Goal: Task Accomplishment & Management: Use online tool/utility

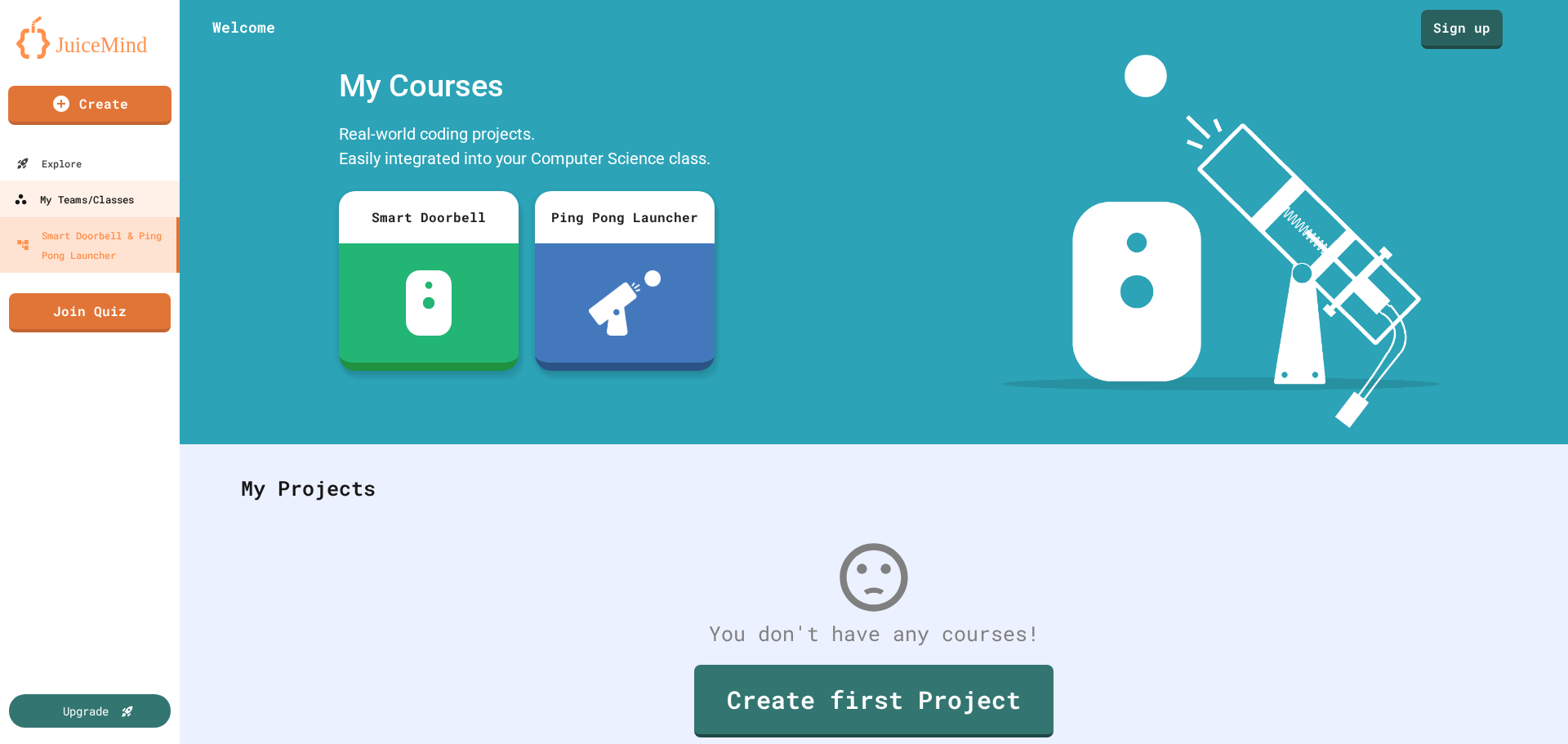
drag, startPoint x: 106, startPoint y: 195, endPoint x: 115, endPoint y: 202, distance: 11.4
click at [106, 195] on div "My Teams/Classes" at bounding box center [73, 199] width 120 height 20
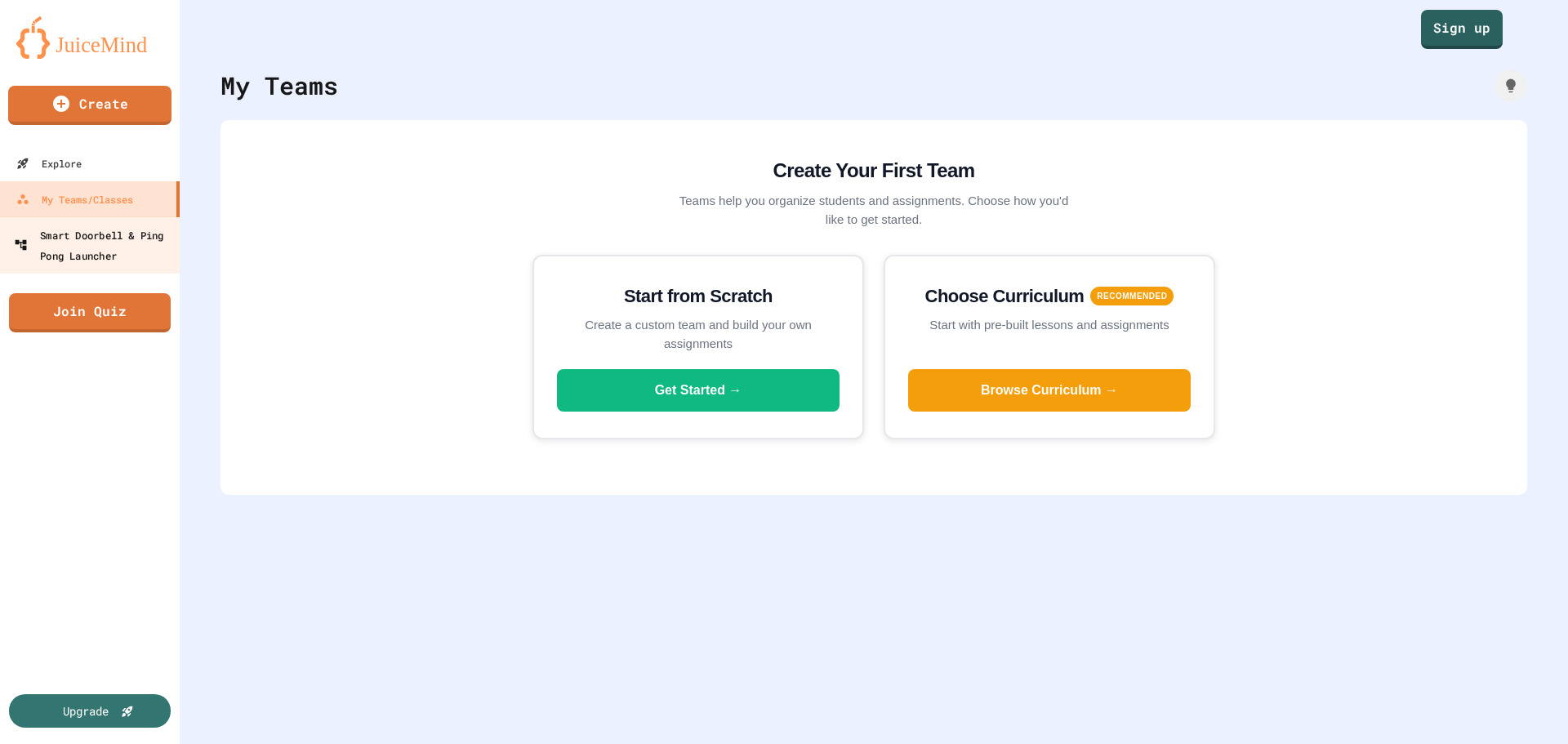
click at [89, 259] on div "Smart Doorbell & Ping Pong Launcher" at bounding box center [95, 244] width 162 height 40
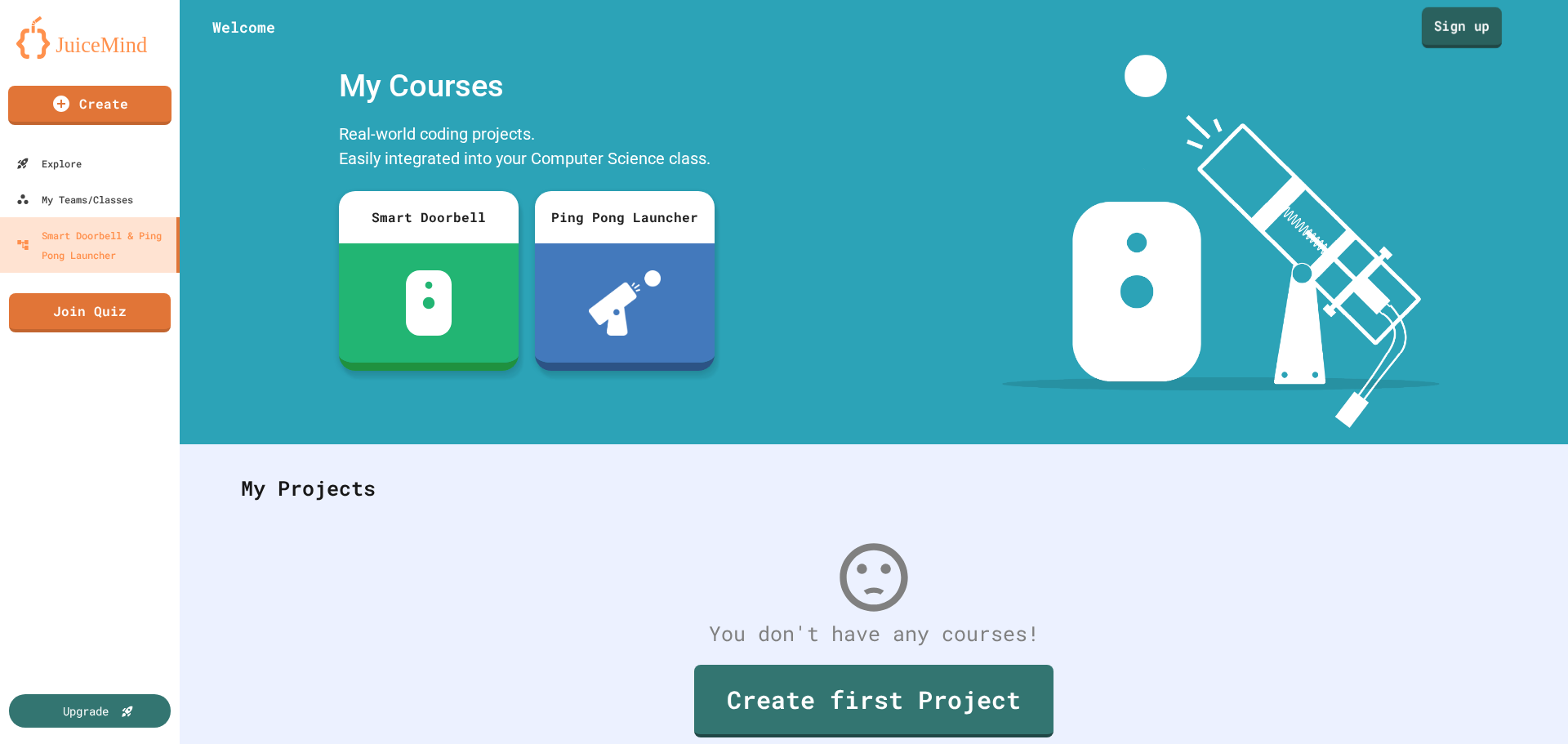
click at [1438, 33] on link "Sign up" at bounding box center [1461, 28] width 80 height 40
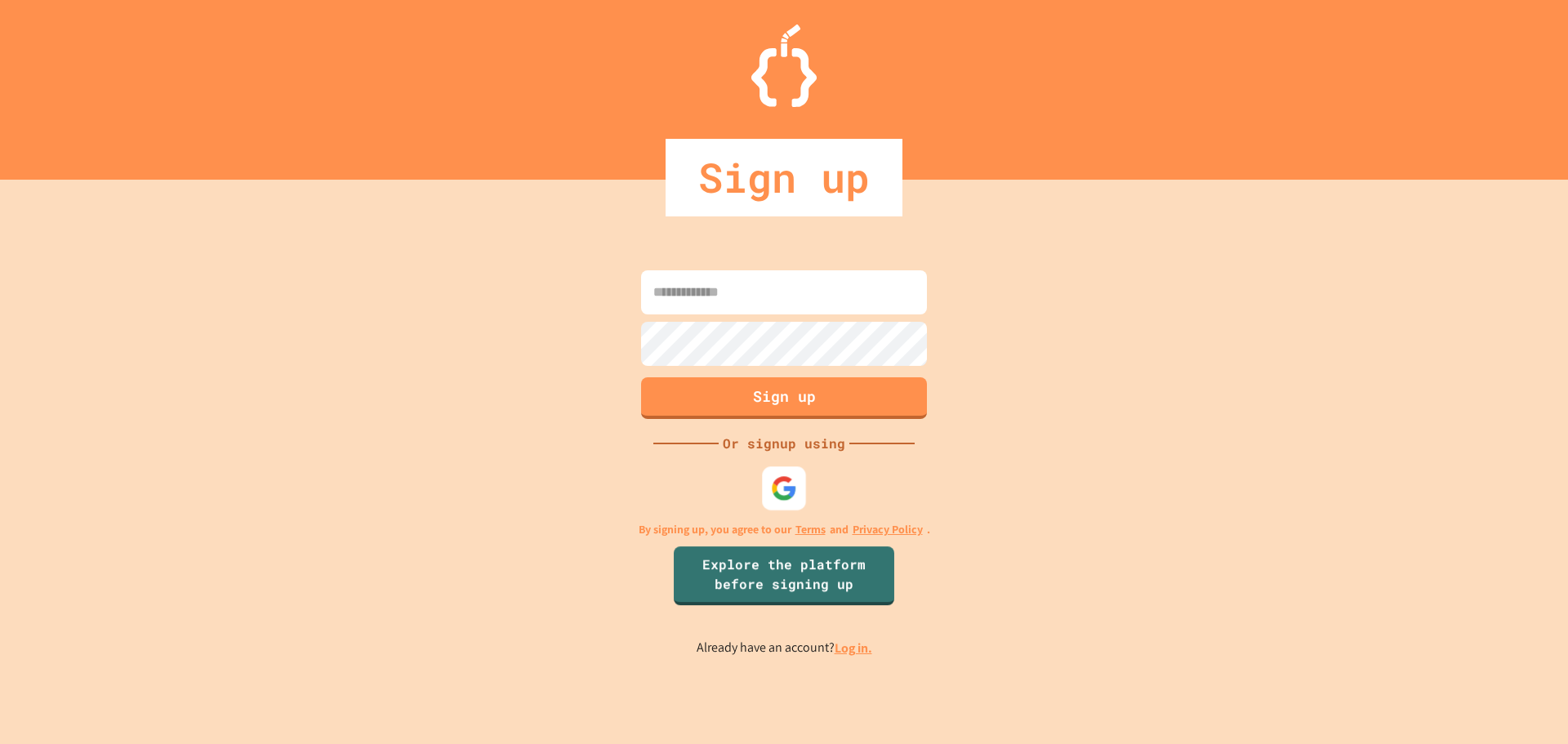
click at [780, 496] on img at bounding box center [784, 487] width 26 height 26
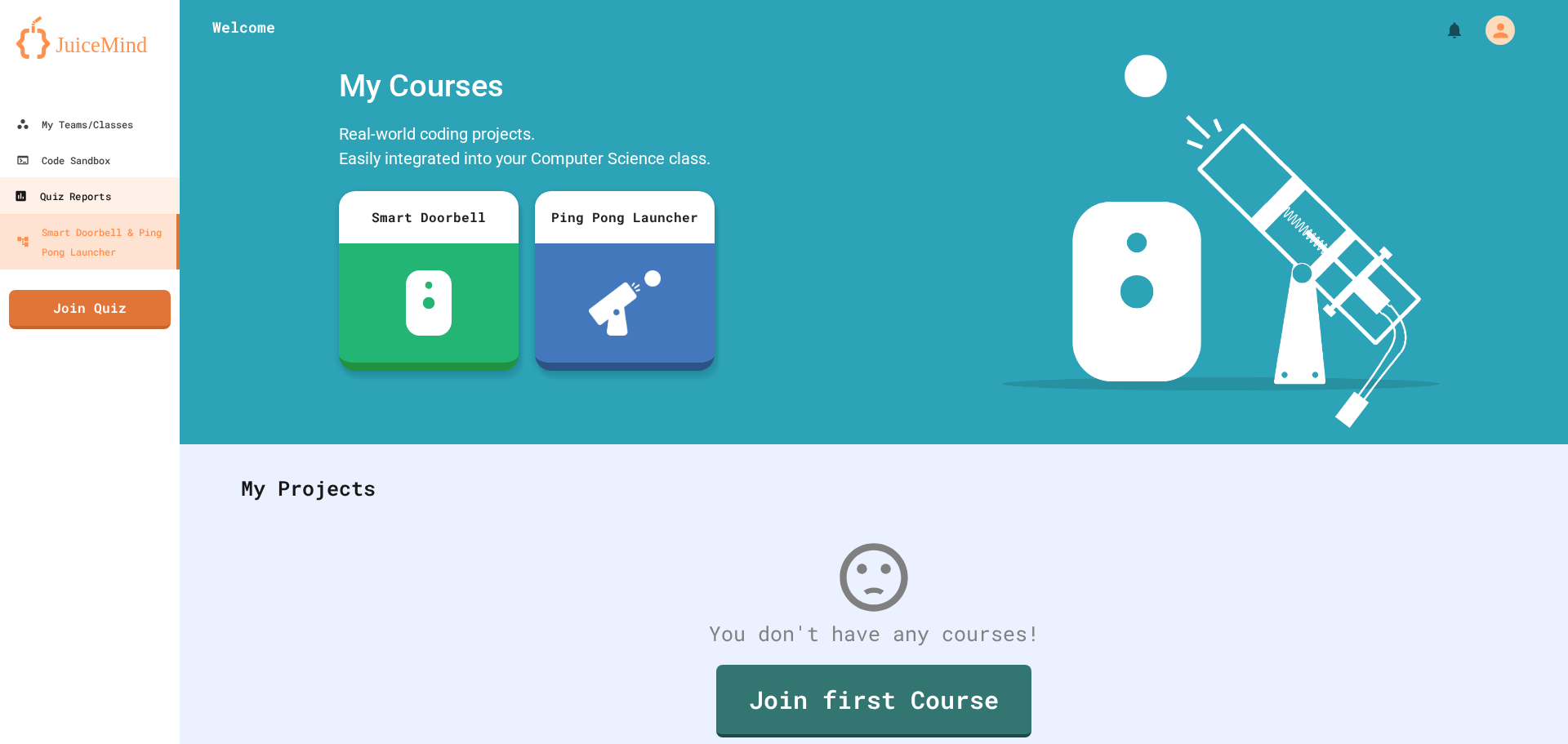
click at [79, 195] on div "Quiz Reports" at bounding box center [62, 197] width 96 height 20
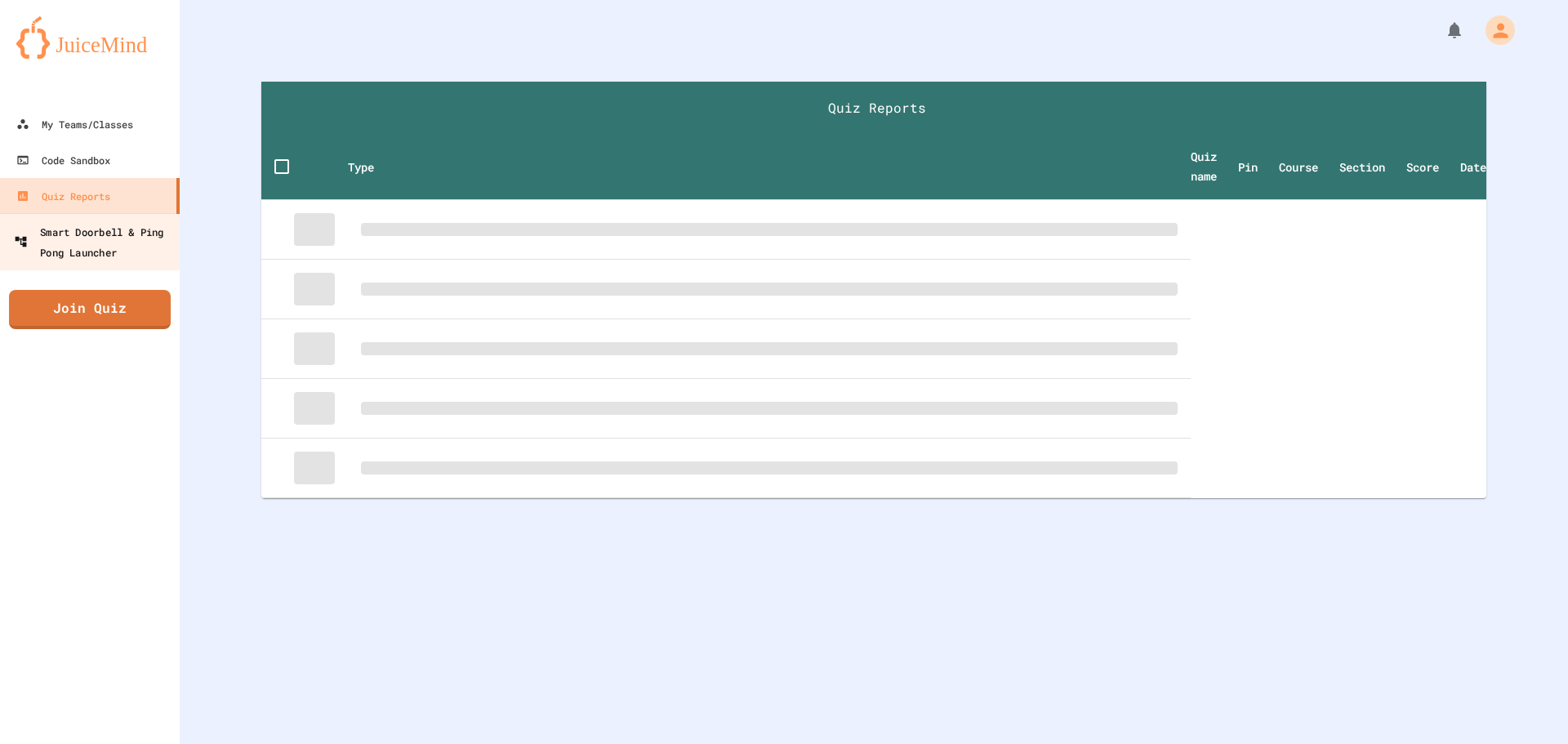
click at [97, 239] on div "Smart Doorbell & Ping Pong Launcher" at bounding box center [95, 242] width 162 height 40
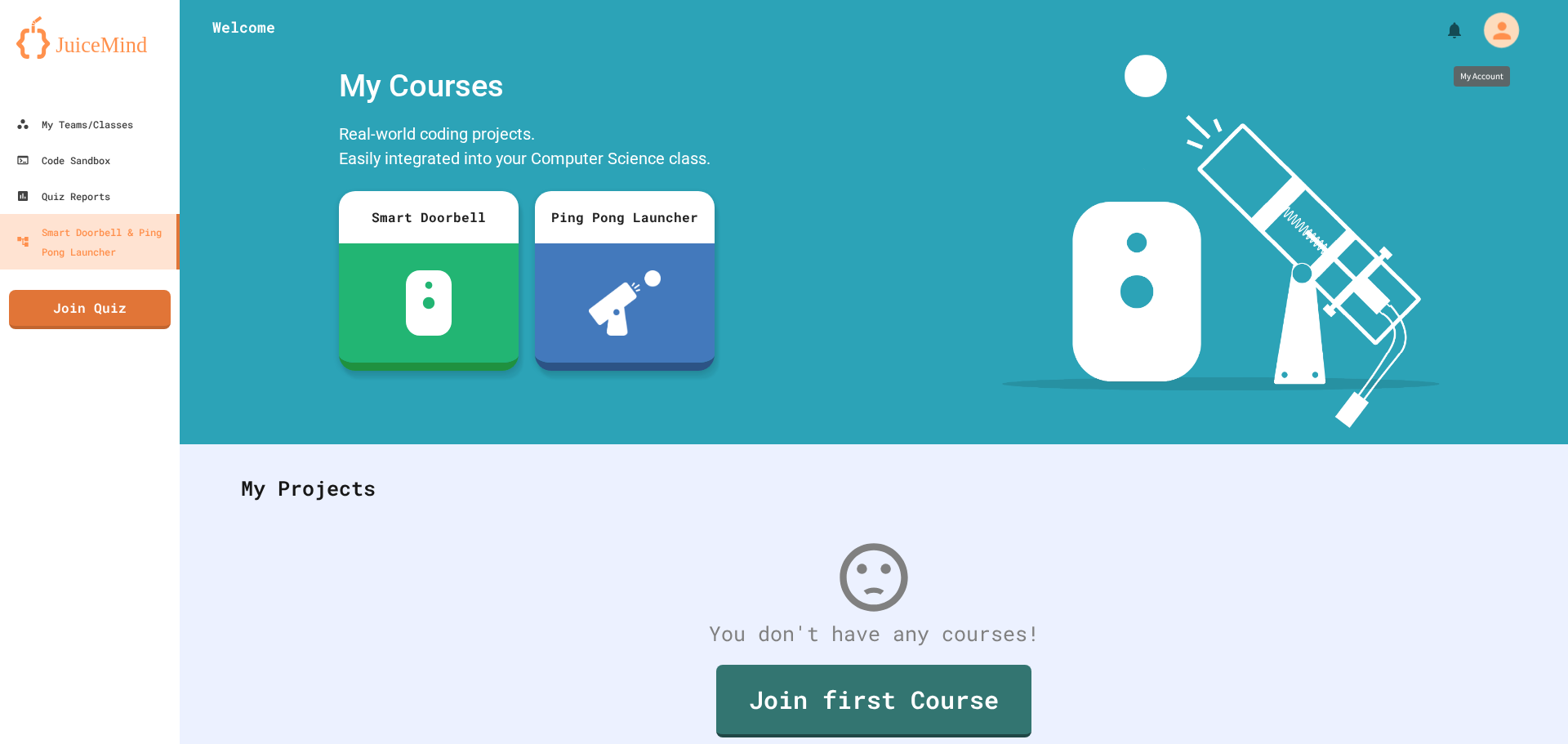
click at [1487, 26] on icon "My Account" at bounding box center [1500, 30] width 26 height 26
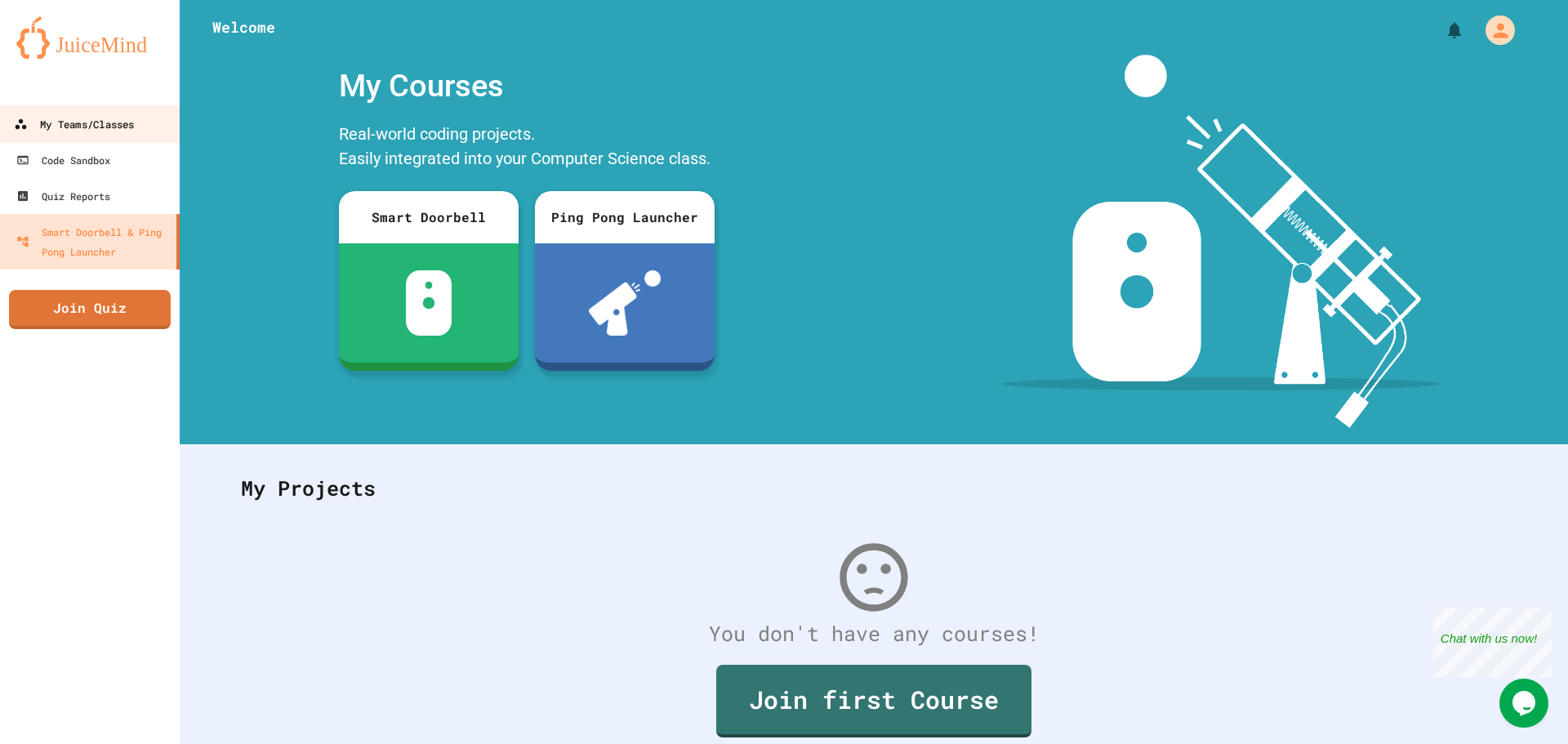
drag, startPoint x: 34, startPoint y: 130, endPoint x: 62, endPoint y: 123, distance: 28.9
click at [34, 130] on div "My Teams/Classes" at bounding box center [73, 124] width 120 height 20
click at [51, 115] on div "My Teams/Classes" at bounding box center [73, 124] width 120 height 20
click at [62, 123] on div "My Teams/Classes" at bounding box center [73, 124] width 120 height 20
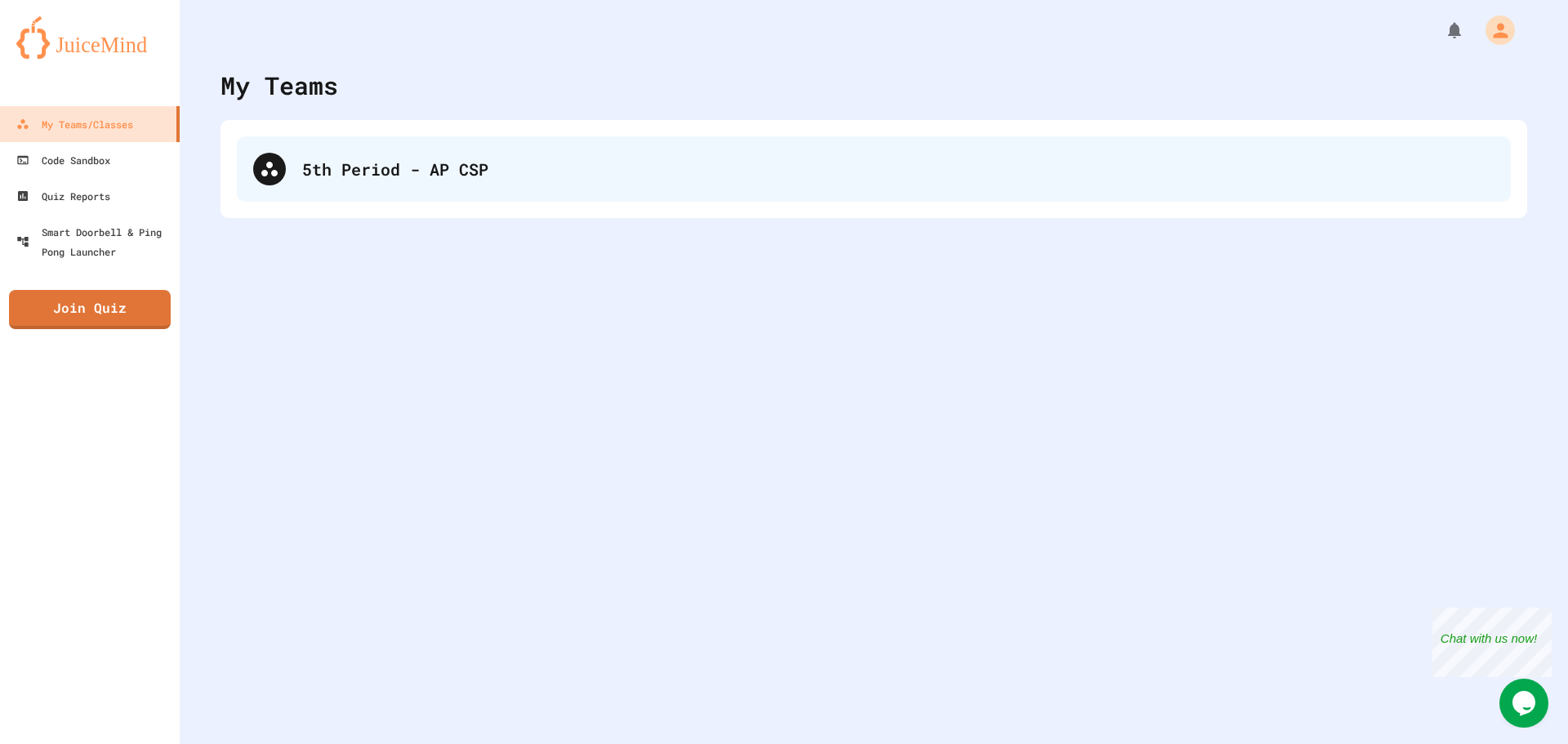
click at [428, 163] on div "5th Period - AP CSP" at bounding box center [898, 169] width 1192 height 25
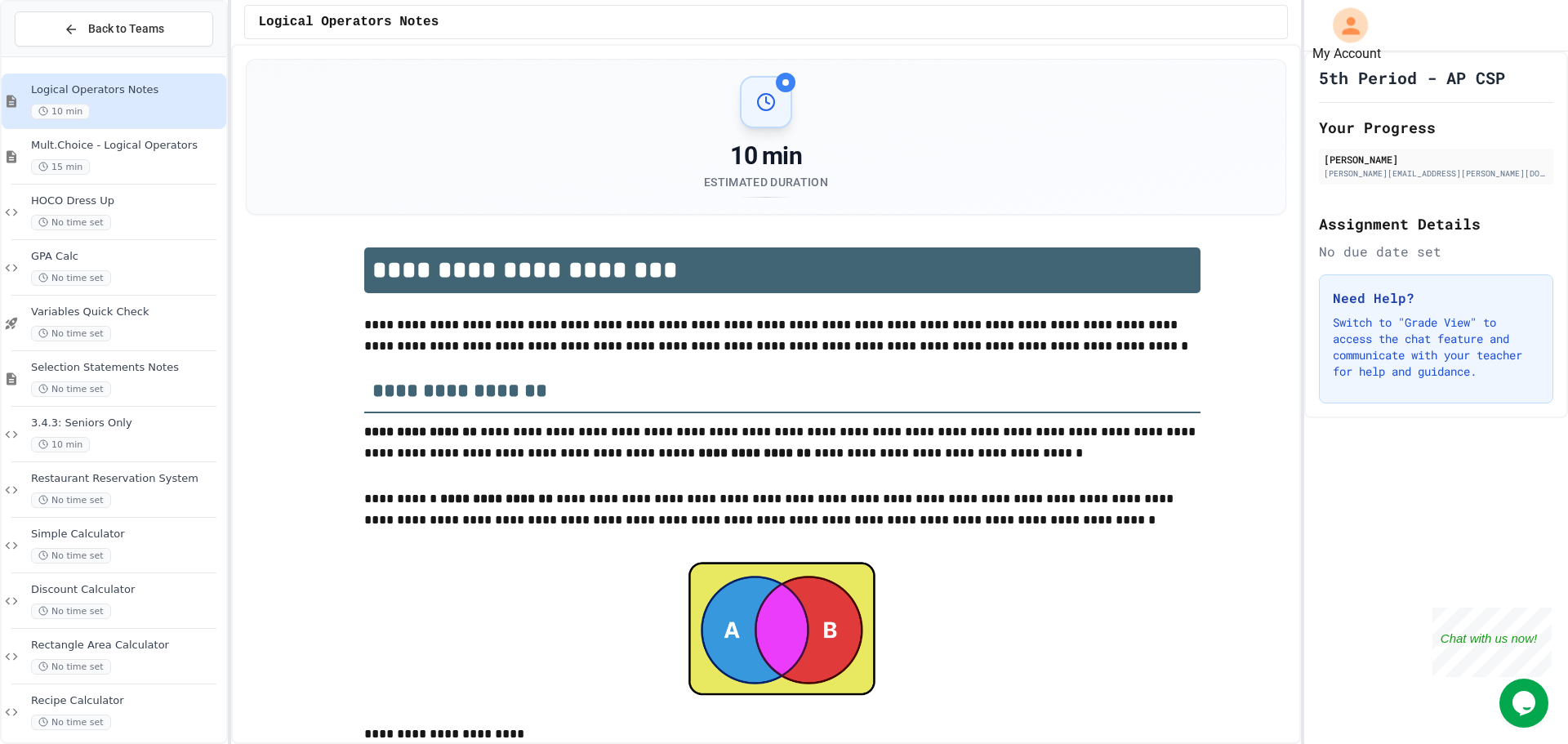
click at [1348, 14] on icon "My Account" at bounding box center [1349, 25] width 26 height 26
click at [1030, 743] on div at bounding box center [784, 744] width 1568 height 0
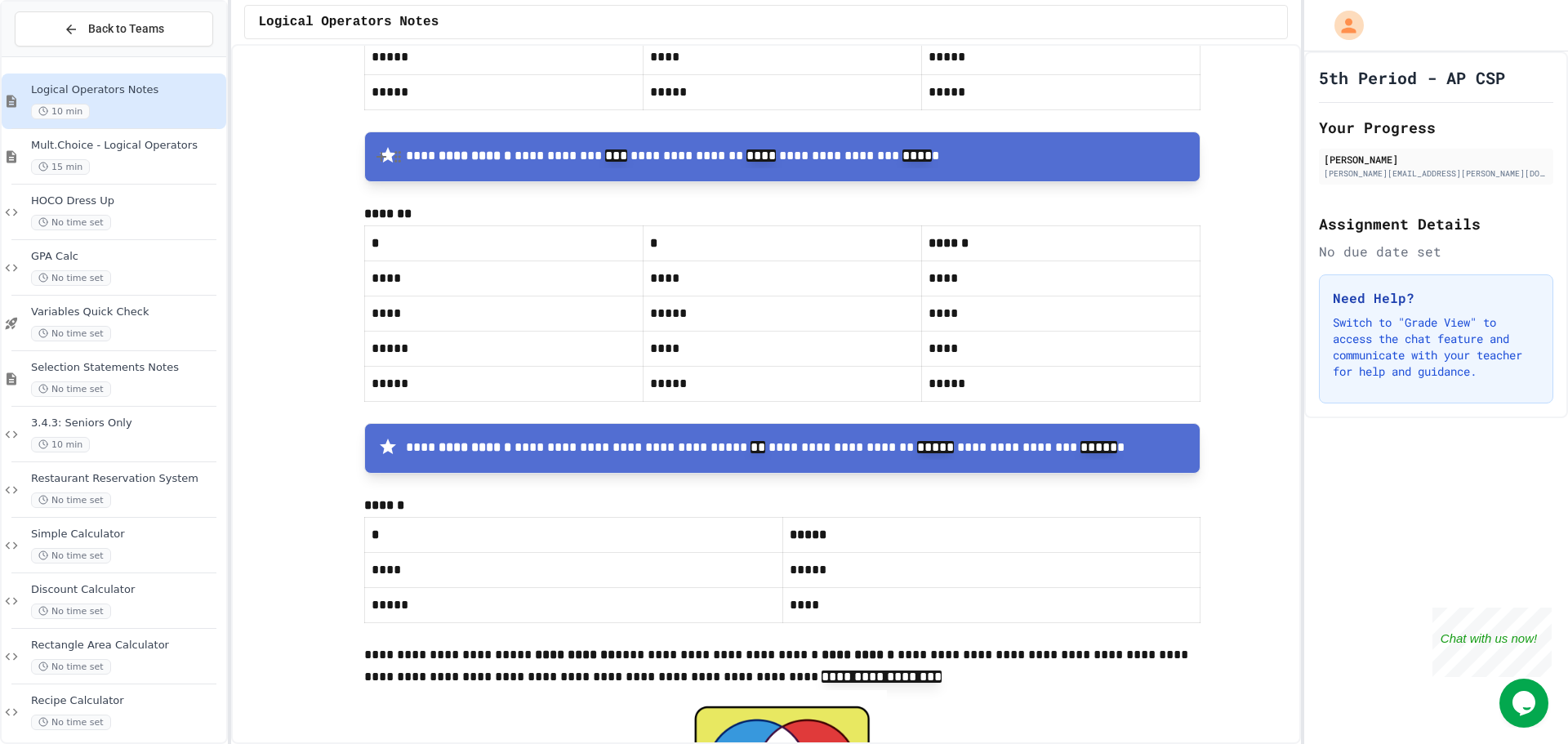
scroll to position [5144, 0]
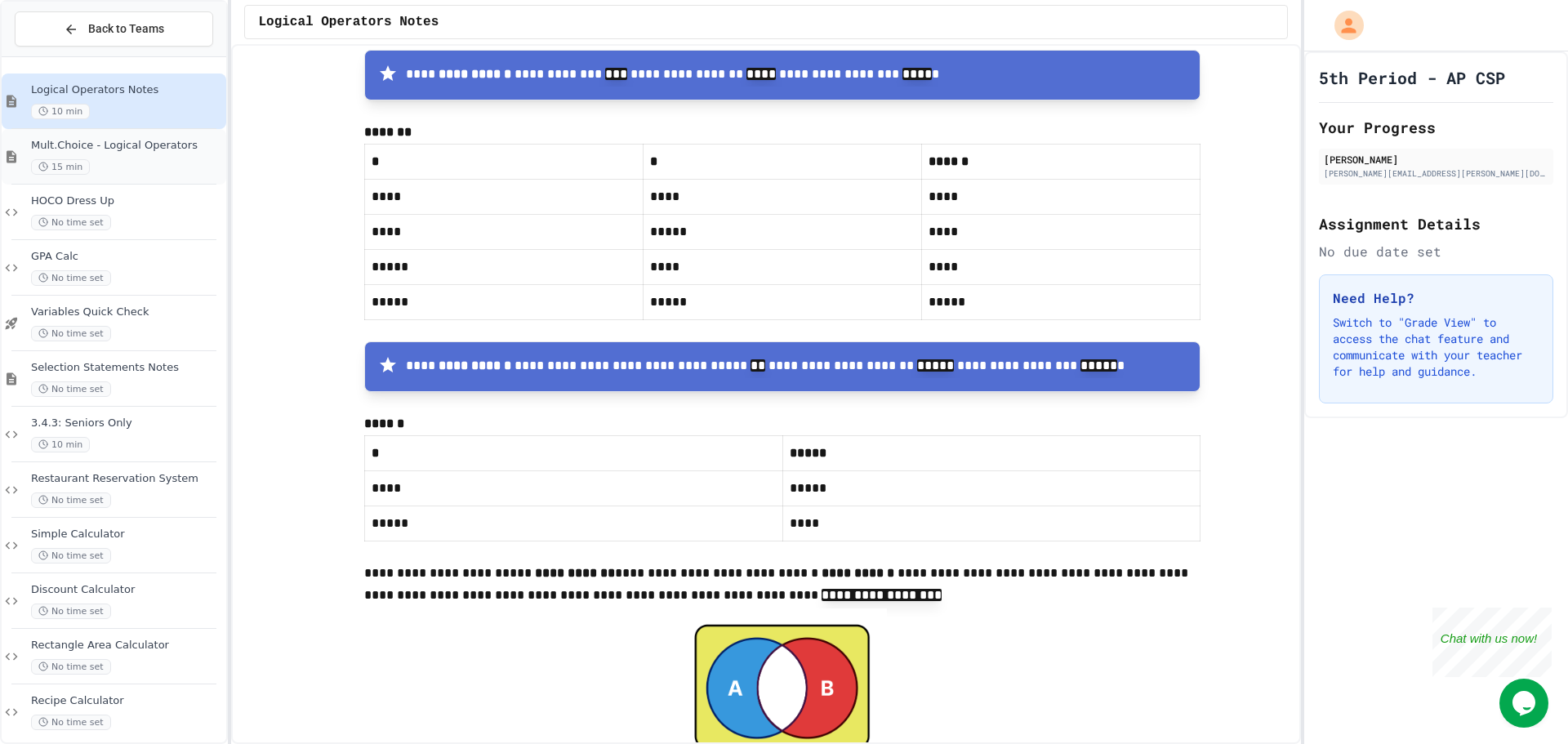
click at [167, 155] on div "Mult.Choice - Logical Operators 15 min" at bounding box center [127, 156] width 192 height 36
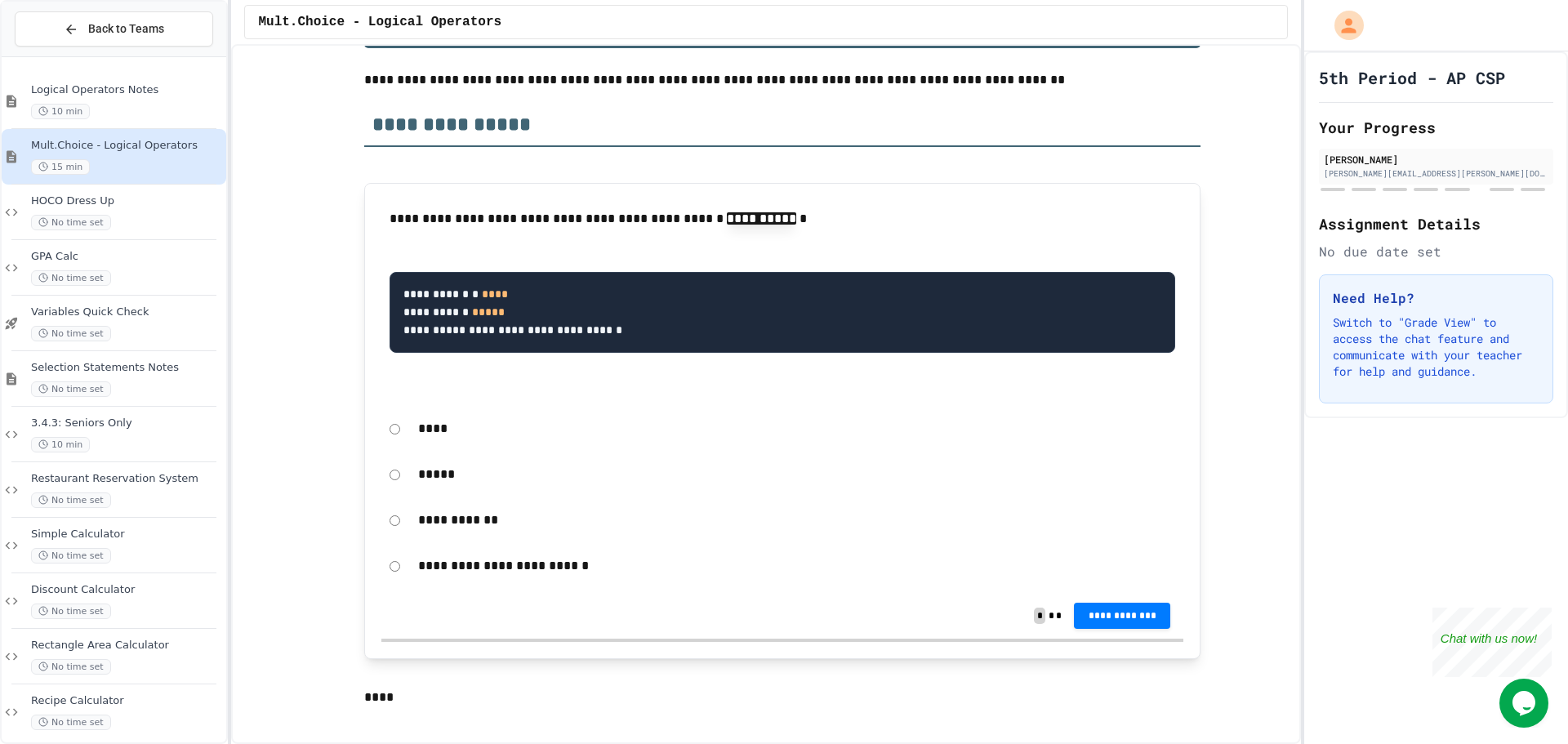
scroll to position [163, 0]
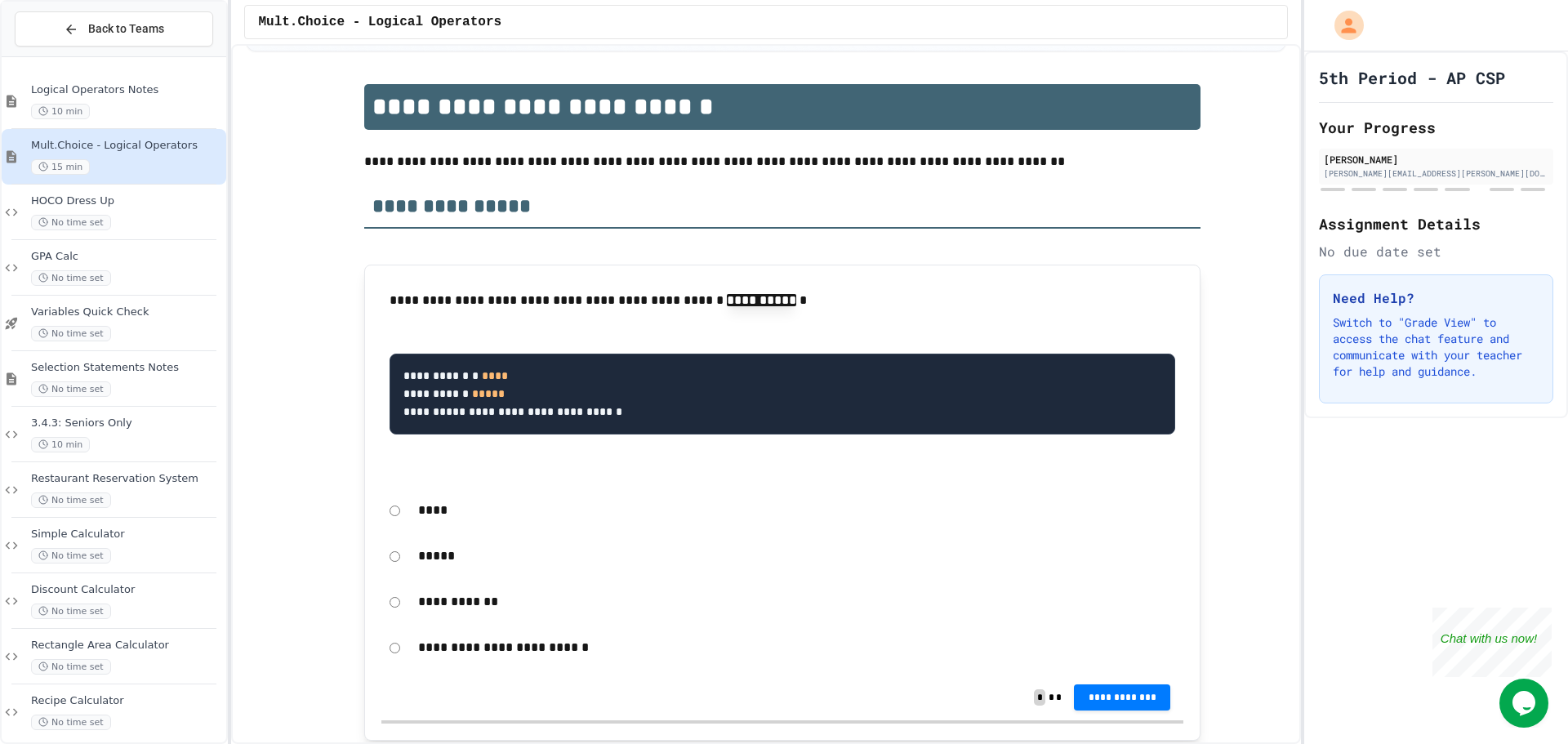
click at [430, 517] on p "****" at bounding box center [796, 510] width 757 height 21
click at [1133, 689] on button "**********" at bounding box center [1122, 695] width 96 height 26
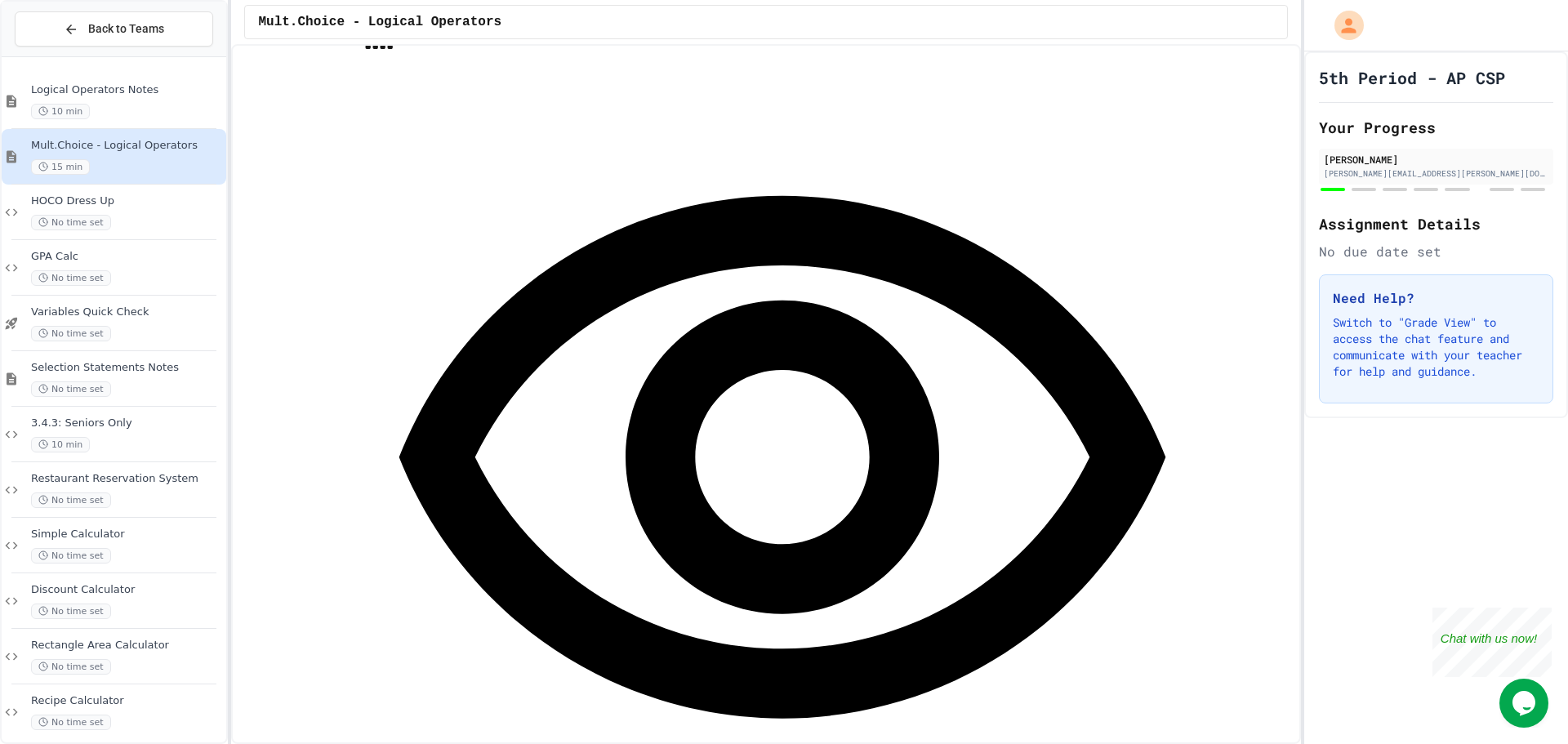
scroll to position [817, 0]
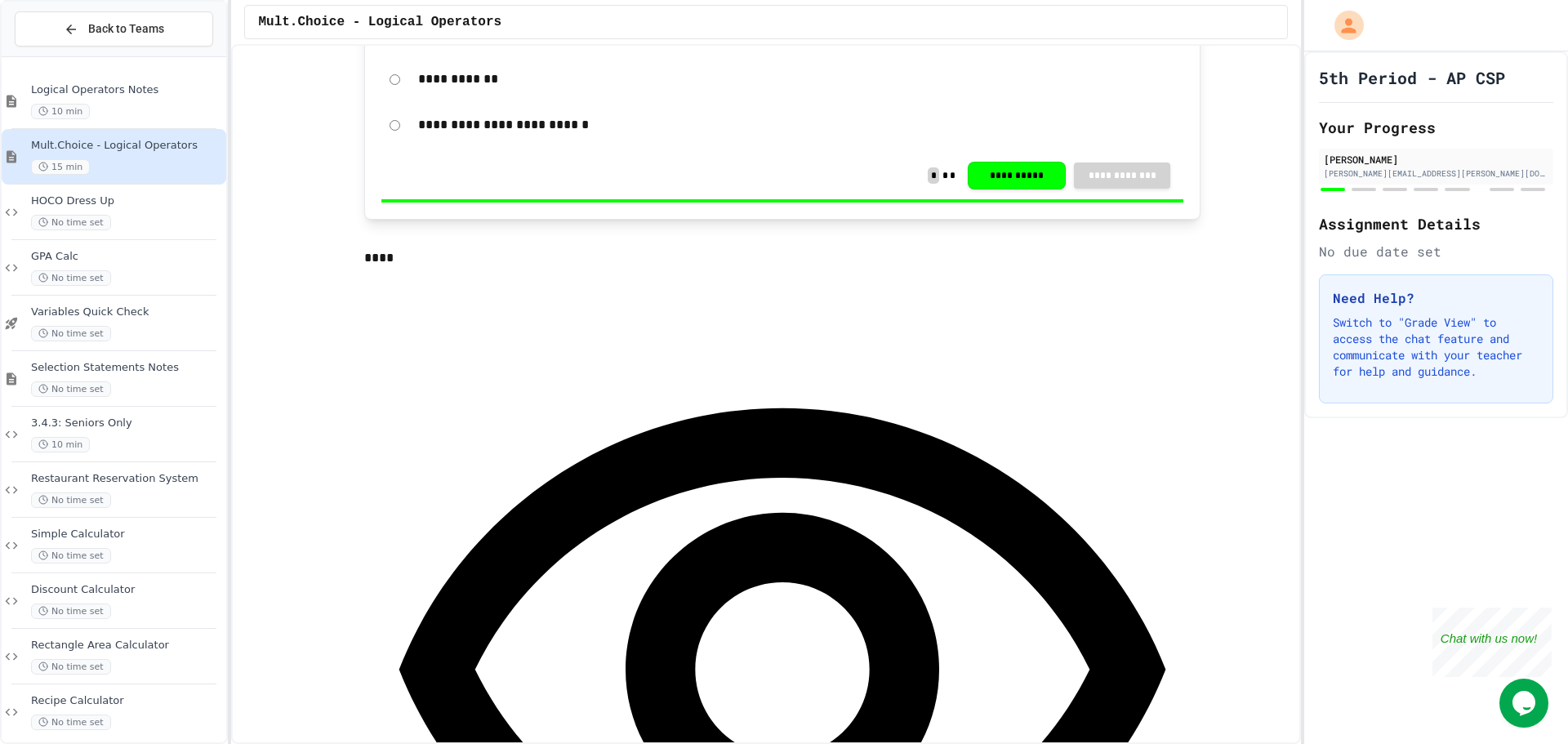
scroll to position [767, 0]
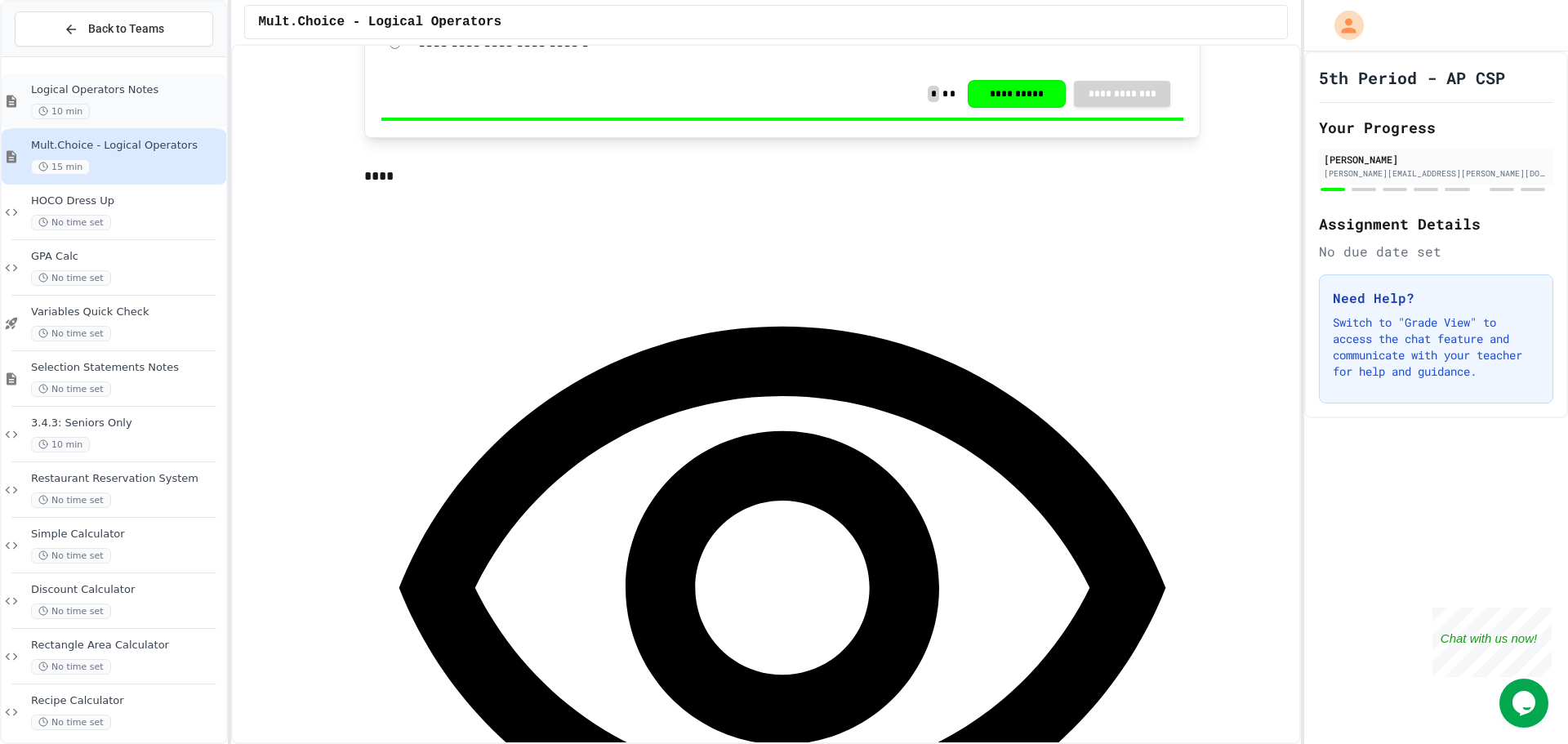
click at [107, 100] on div "Logical Operators Notes 10 min" at bounding box center [127, 101] width 192 height 36
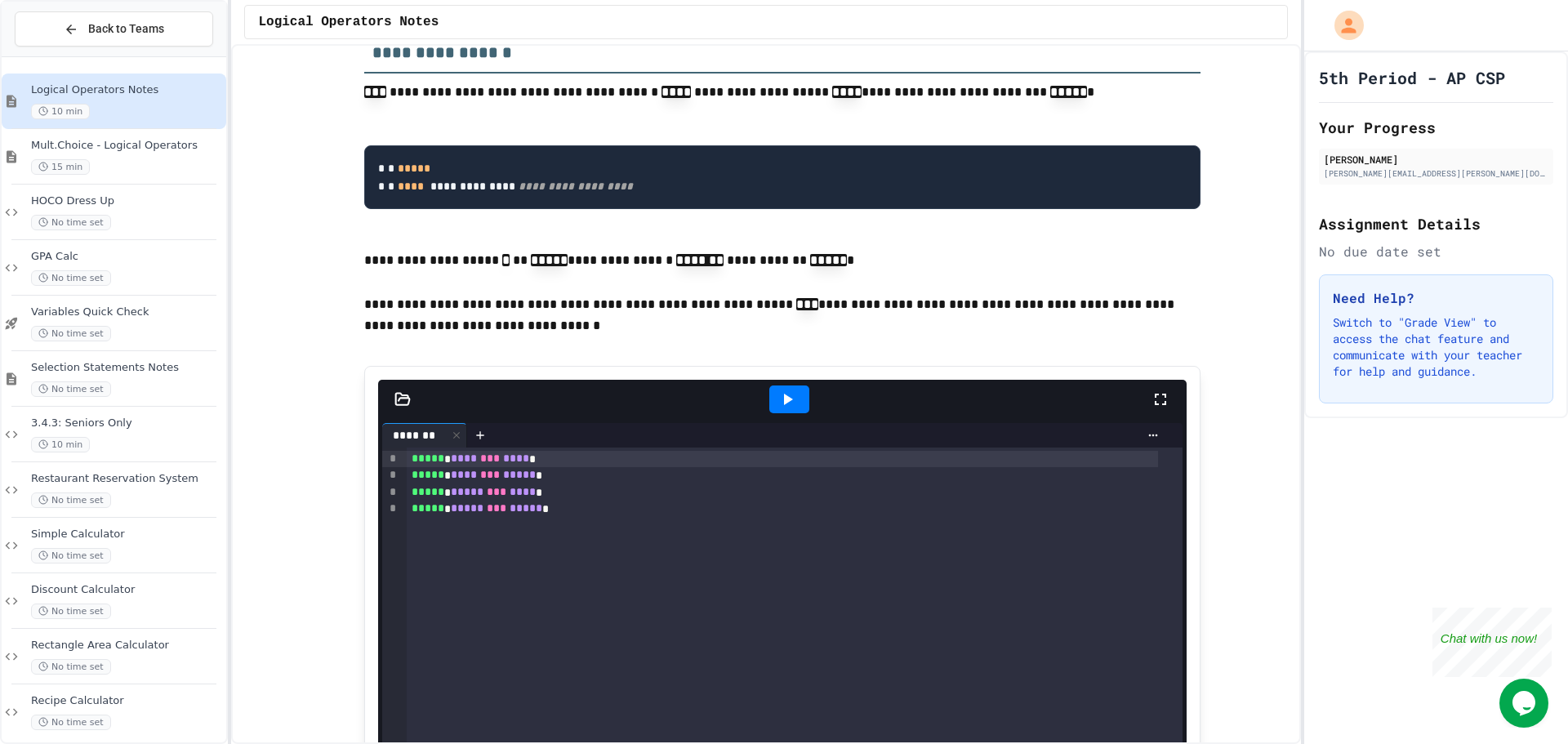
scroll to position [1551, 0]
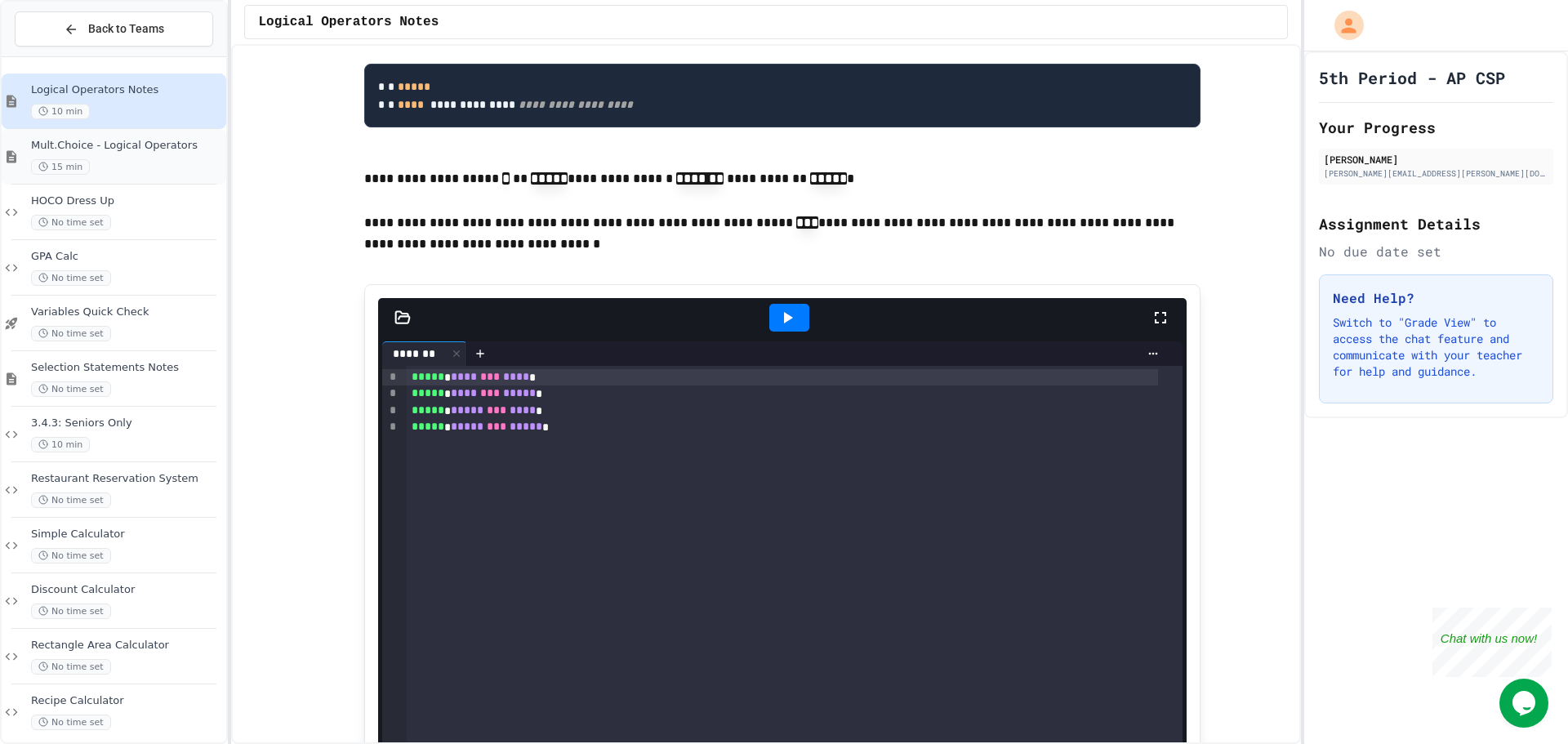
click at [151, 144] on span "Mult.Choice - Logical Operators" at bounding box center [127, 145] width 192 height 14
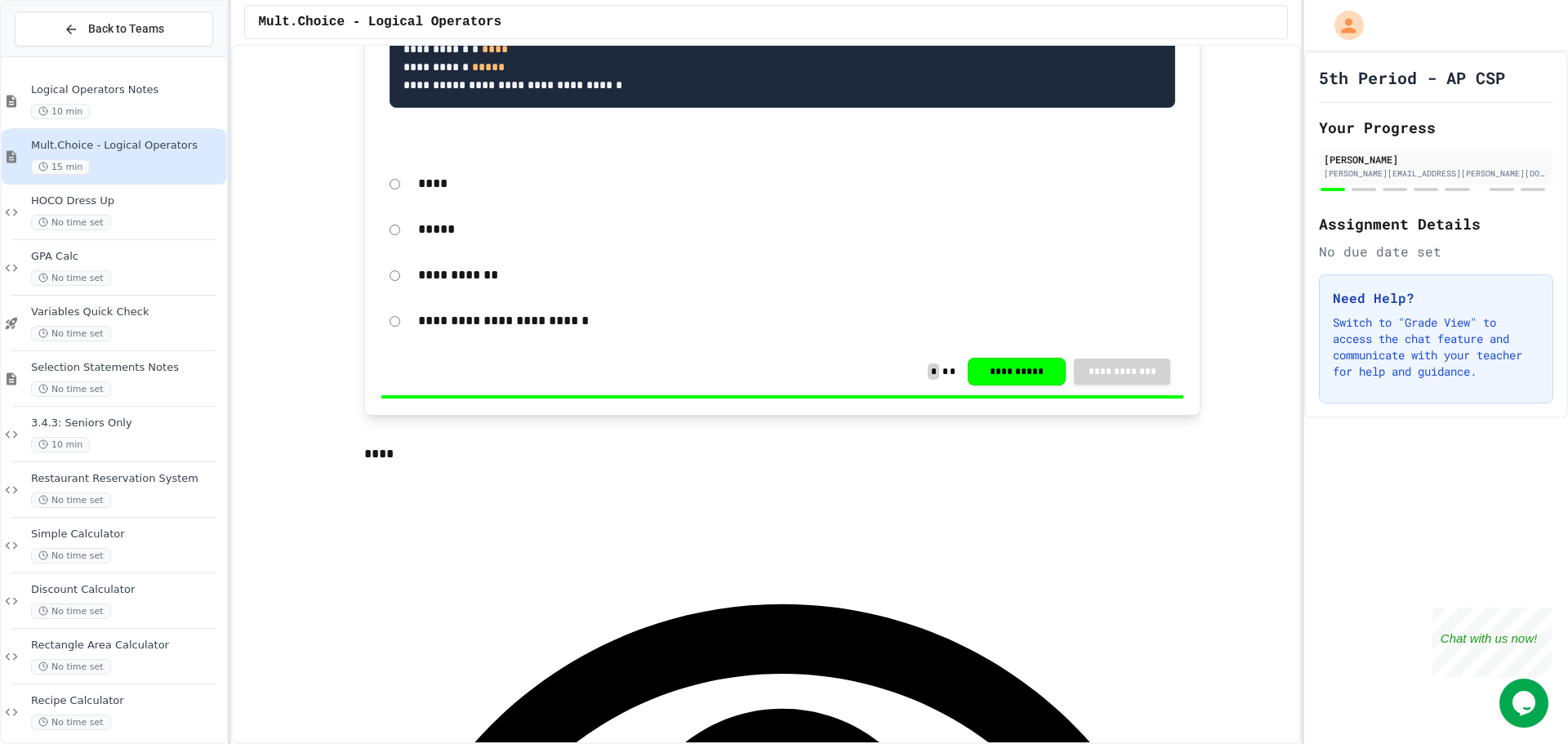
scroll to position [735, 0]
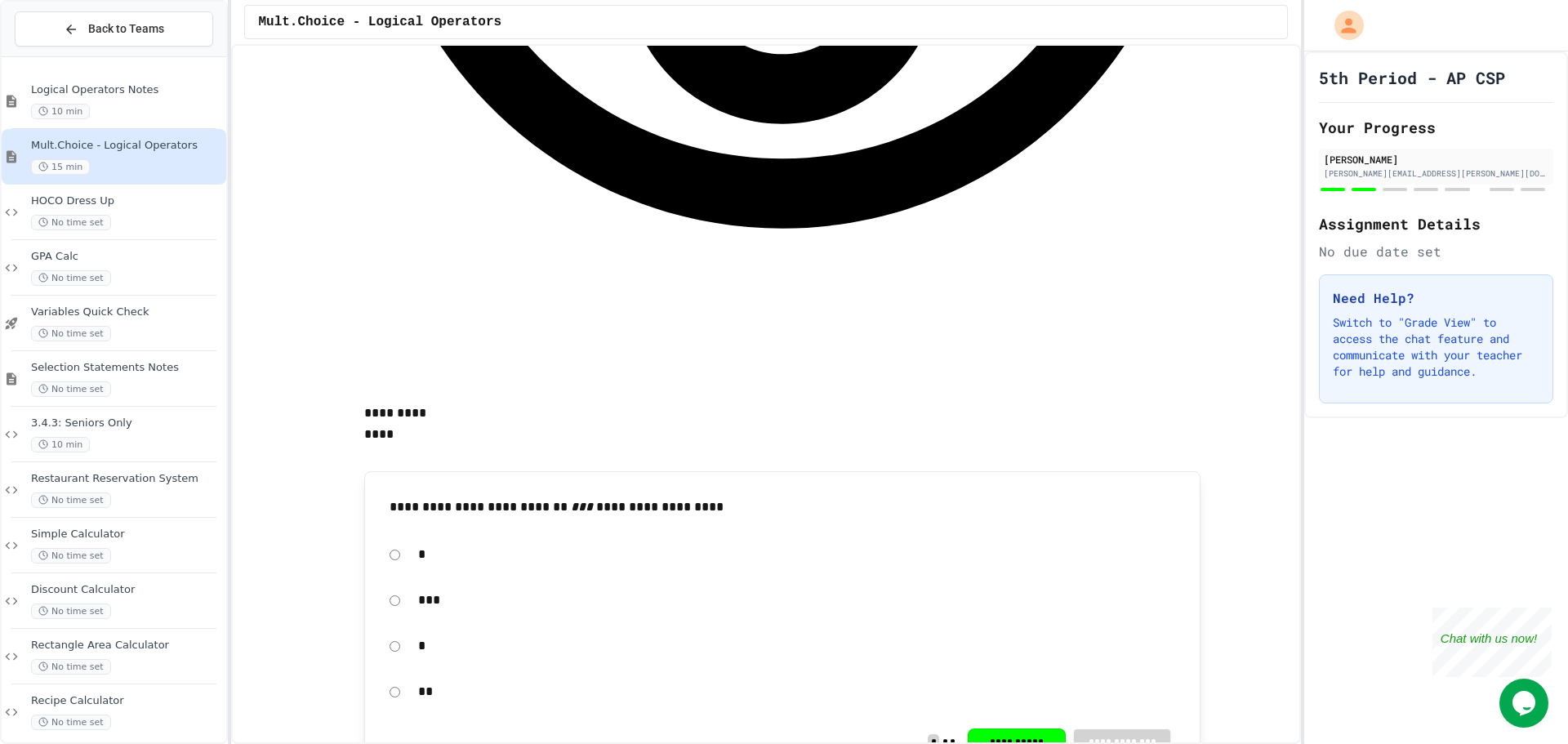
scroll to position [1306, 0]
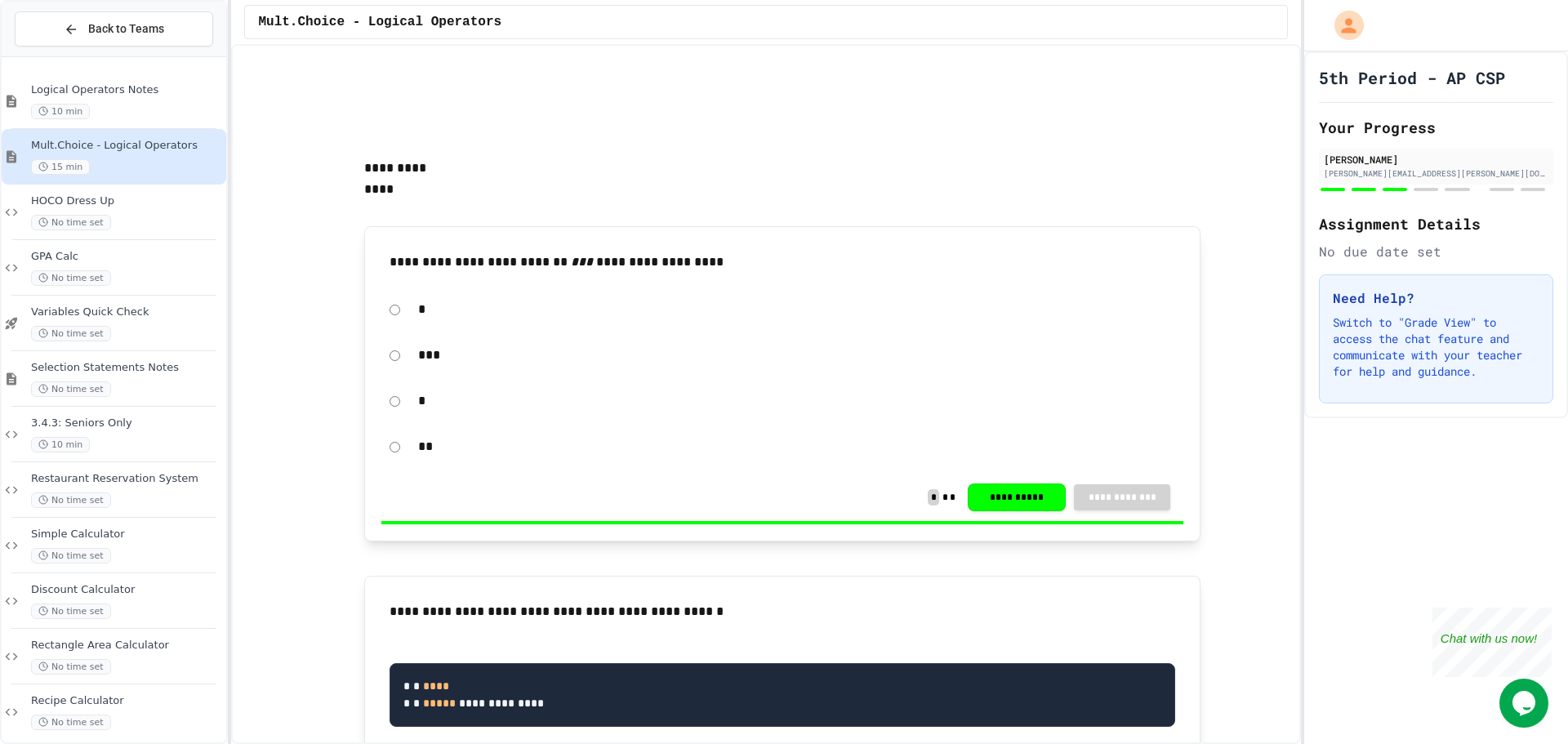
scroll to position [1715, 0]
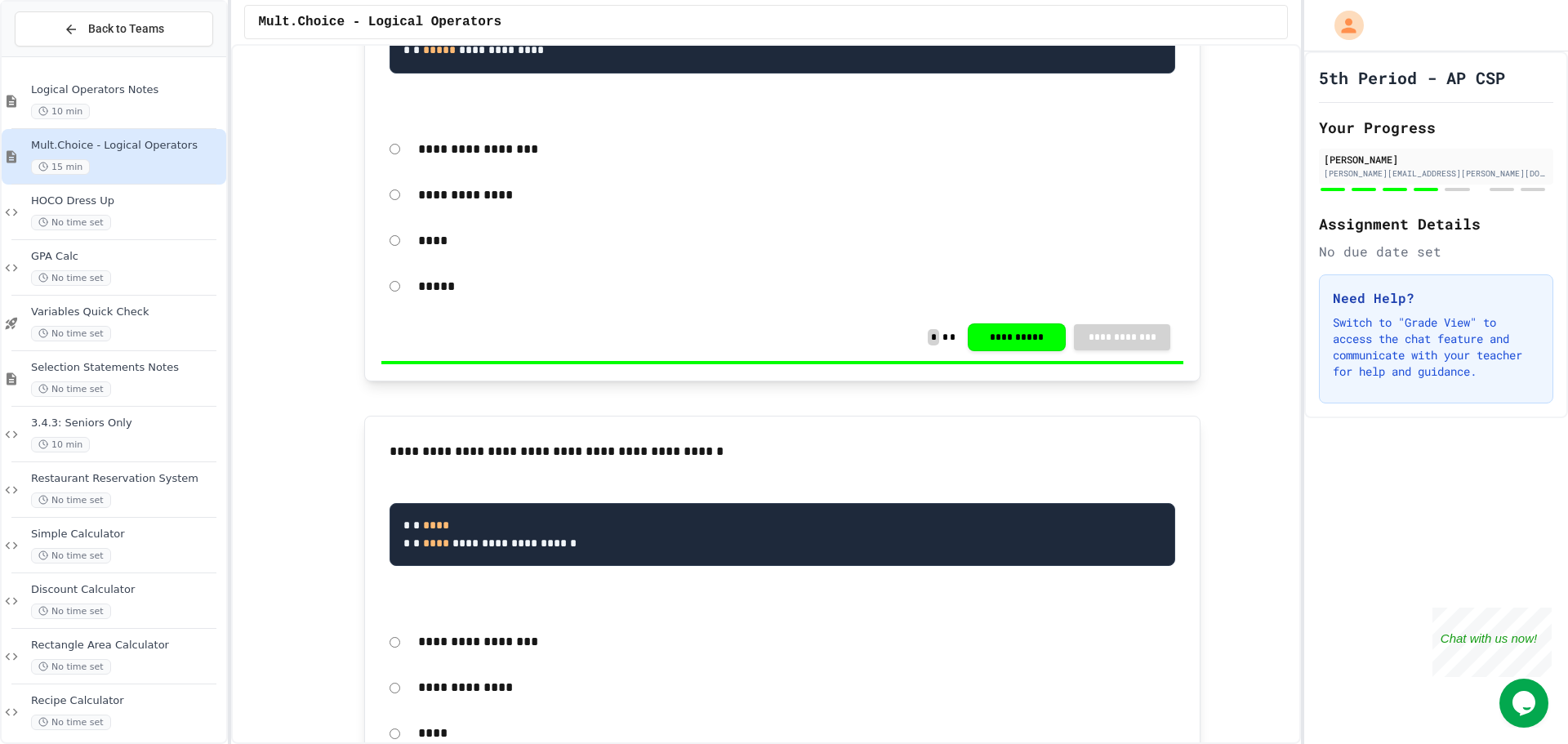
scroll to position [2368, 0]
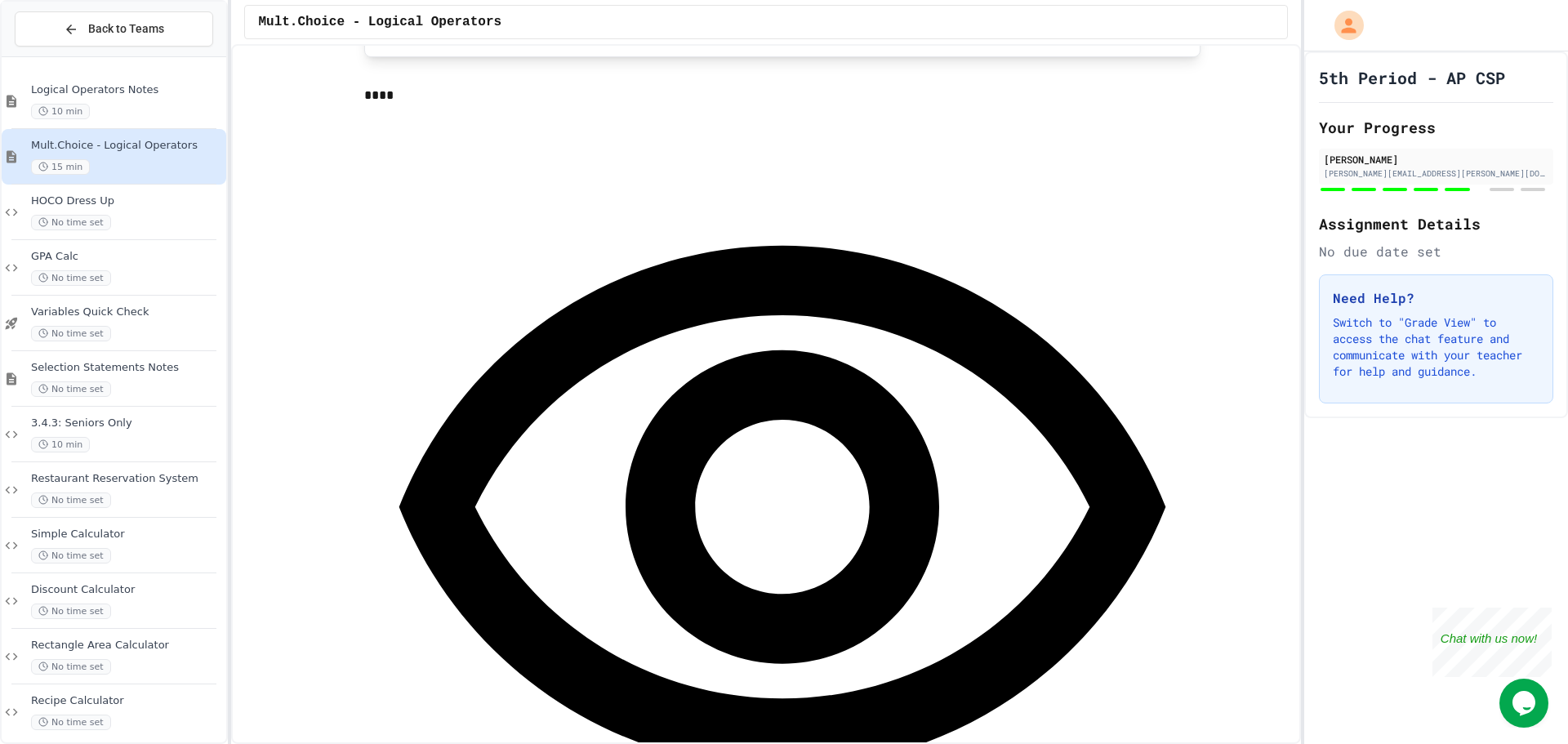
scroll to position [3184, 0]
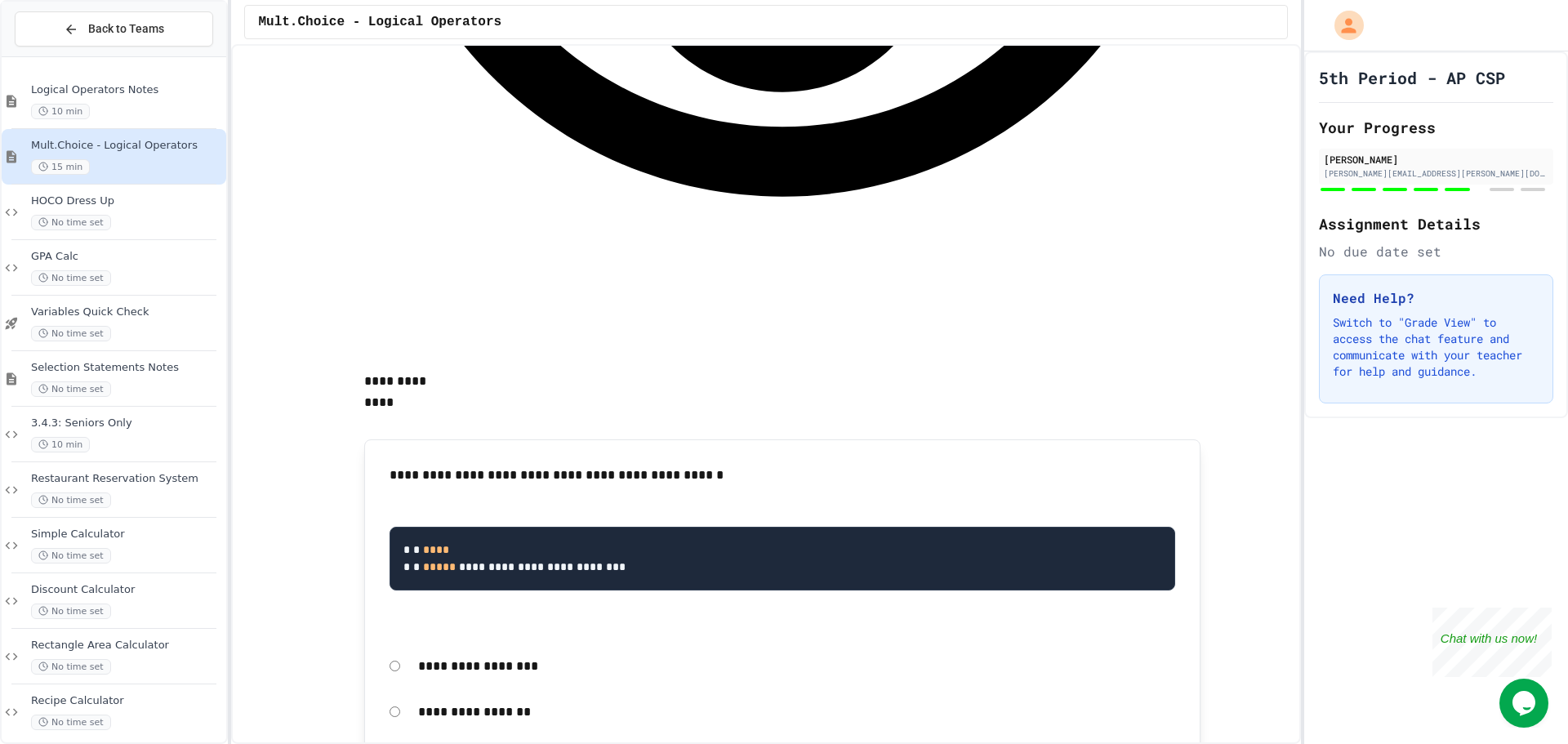
scroll to position [3918, 0]
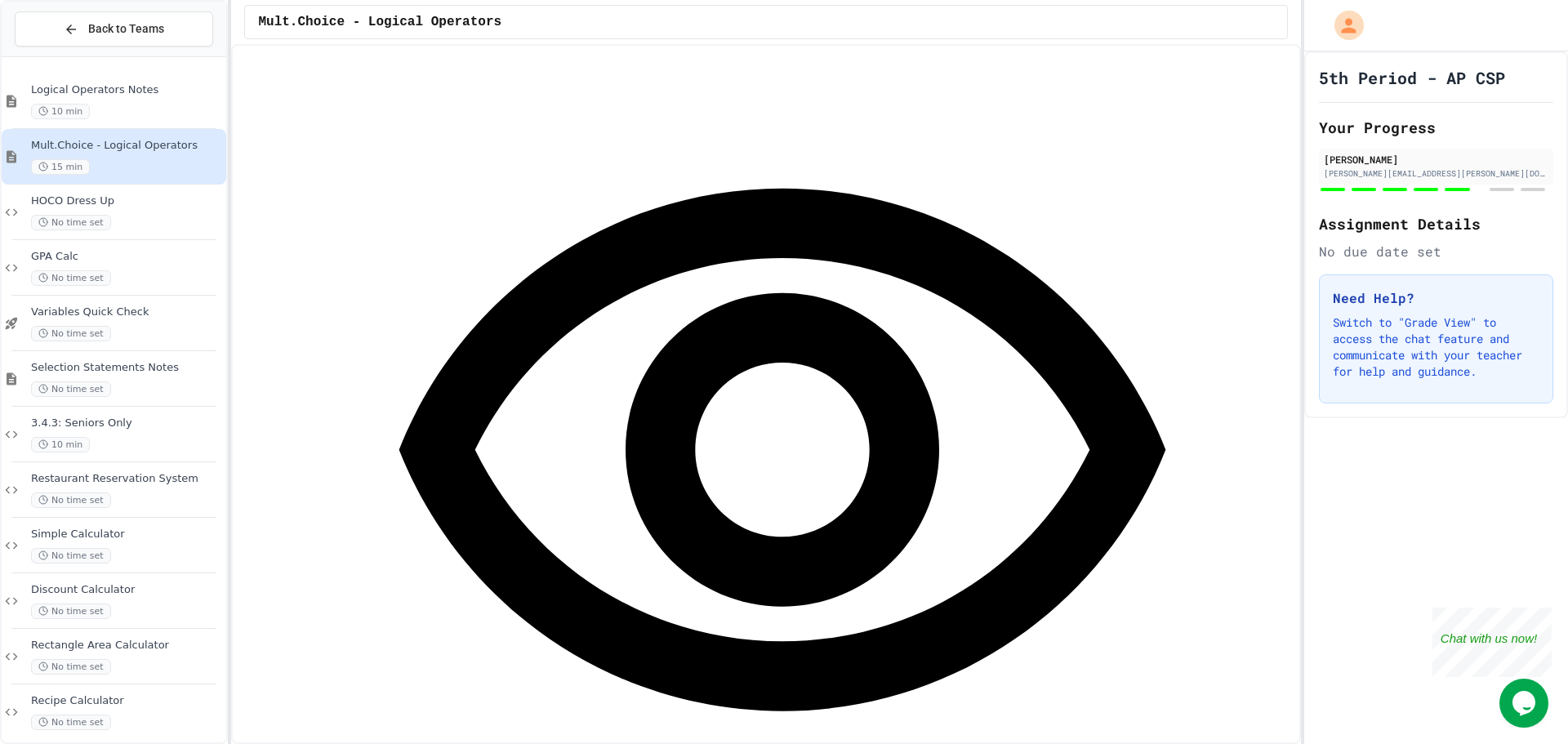
scroll to position [4653, 0]
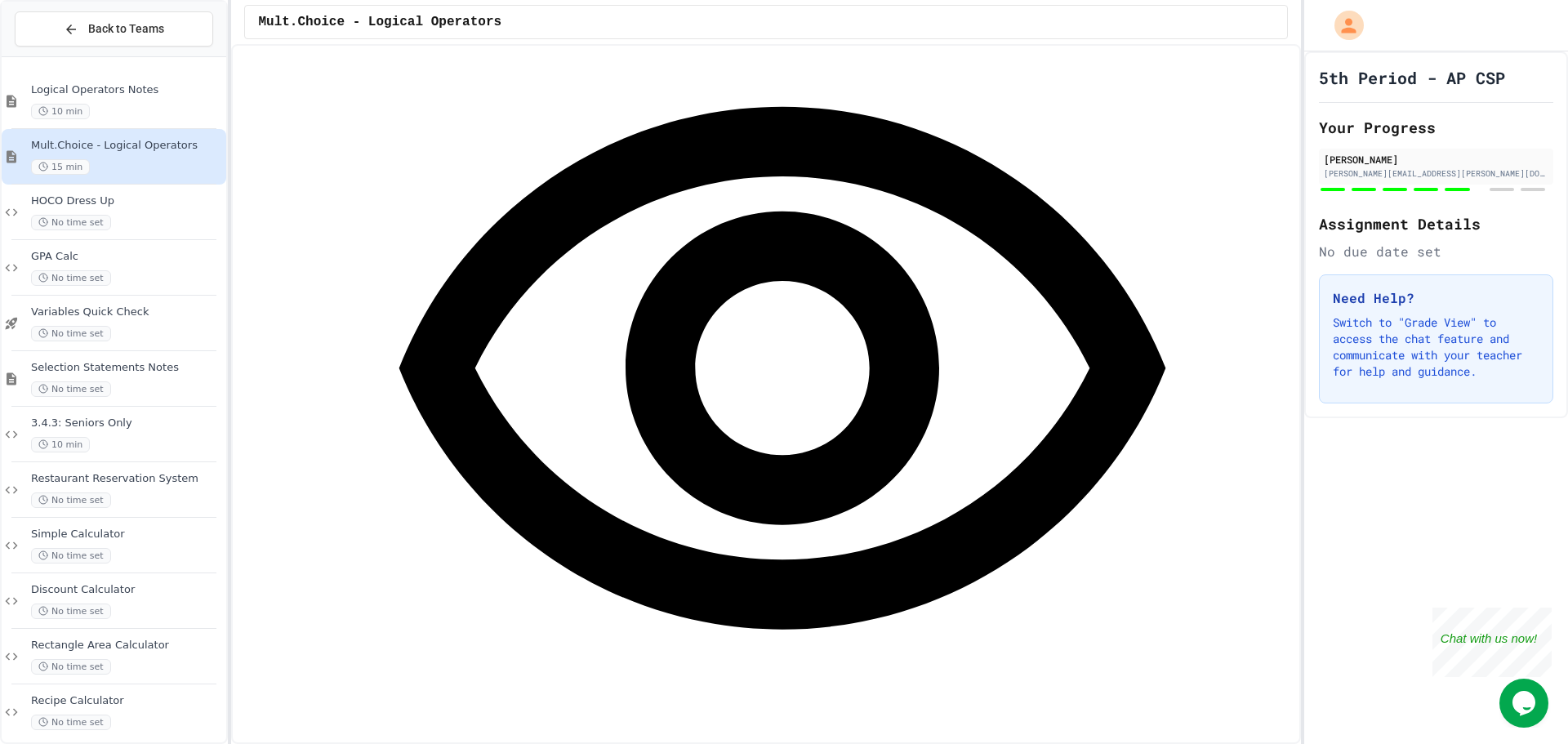
drag, startPoint x: 502, startPoint y: 569, endPoint x: 379, endPoint y: 567, distance: 123.0
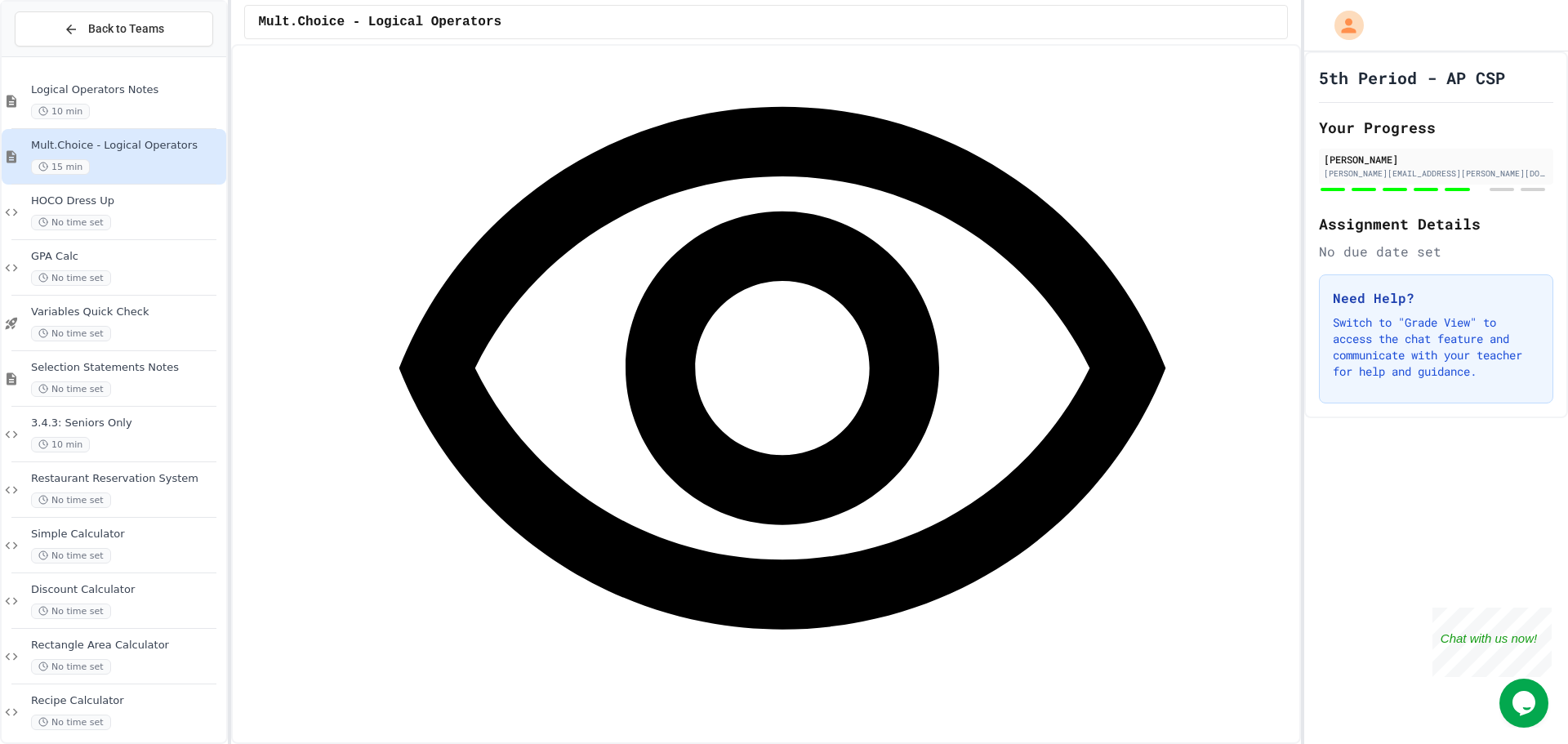
drag, startPoint x: 415, startPoint y: 562, endPoint x: 446, endPoint y: 561, distance: 31.0
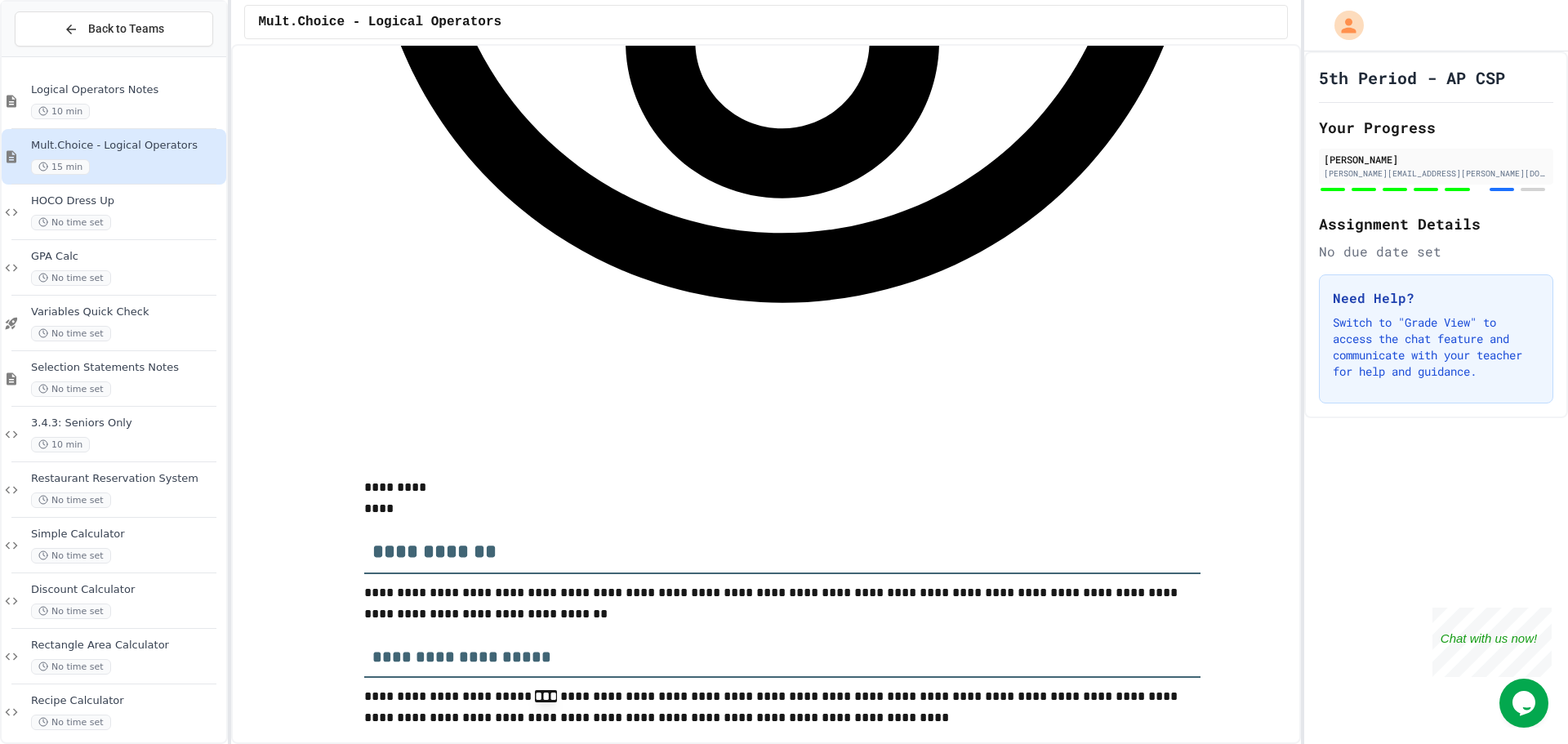
scroll to position [5144, 0]
